Goal: Task Accomplishment & Management: Complete application form

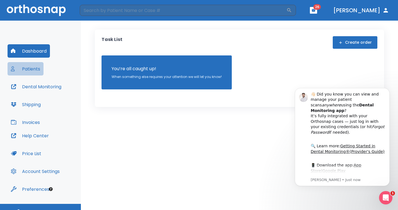
click at [31, 69] on button "Patients" at bounding box center [26, 68] width 36 height 13
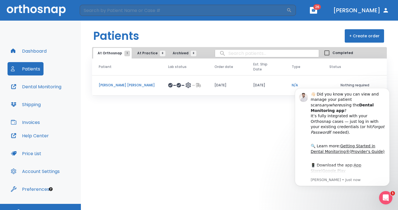
click at [146, 54] on span "At Practice 8" at bounding box center [149, 53] width 25 height 5
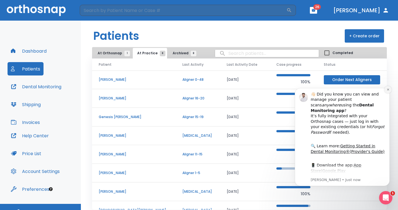
click at [387, 90] on icon "Dismiss notification" at bounding box center [387, 89] width 3 height 3
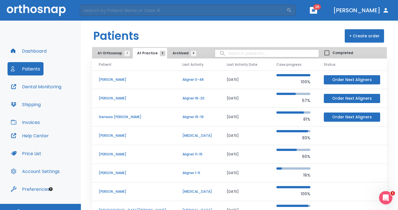
click at [220, 82] on td "[DATE]" at bounding box center [245, 80] width 50 height 19
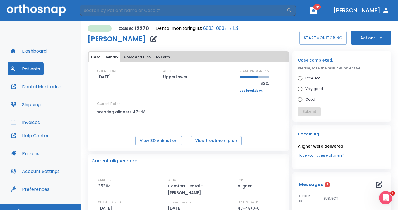
click at [307, 79] on span "Excellent" at bounding box center [312, 78] width 14 height 7
click at [305, 79] on input "Excellent" at bounding box center [300, 78] width 11 height 11
radio input "true"
click at [313, 112] on button "Submit" at bounding box center [309, 111] width 23 height 9
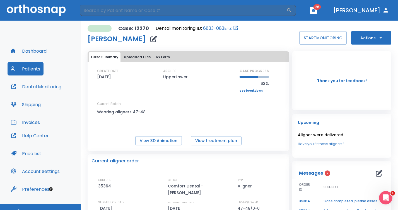
click at [375, 41] on button "Actions" at bounding box center [371, 37] width 40 height 13
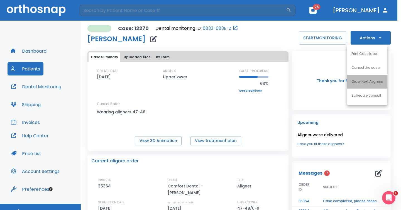
click at [374, 83] on p "Order Next Aligners" at bounding box center [367, 81] width 31 height 5
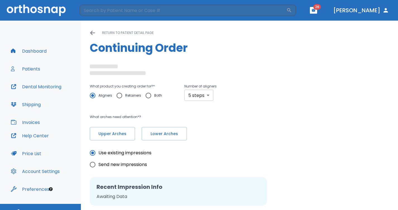
radio input "false"
radio input "true"
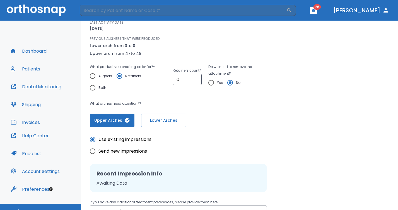
scroll to position [52, 0]
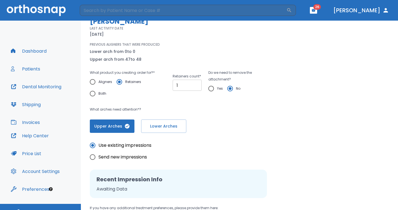
click at [195, 84] on input "1" at bounding box center [187, 85] width 29 height 11
click at [194, 84] on input "2" at bounding box center [187, 85] width 29 height 11
type input "3"
click at [194, 84] on input "3" at bounding box center [187, 85] width 29 height 11
click at [156, 129] on button "Lower Arches" at bounding box center [163, 126] width 45 height 13
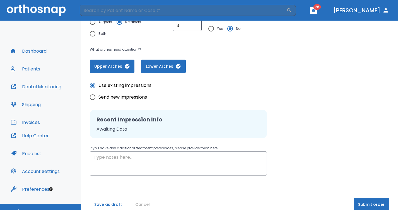
scroll to position [113, 0]
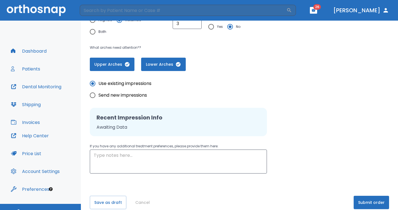
click at [113, 94] on span "Send new impressions" at bounding box center [122, 95] width 48 height 7
click at [98, 94] on input "Send new impressions" at bounding box center [93, 95] width 12 height 12
radio input "true"
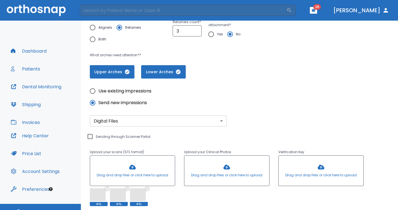
scroll to position [184, 0]
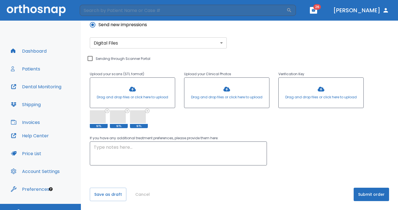
click at [370, 196] on button "Submit order" at bounding box center [370, 194] width 35 height 13
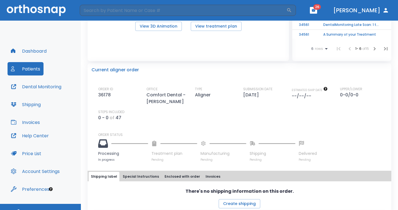
scroll to position [163, 0]
